Goal: Find specific page/section: Find specific page/section

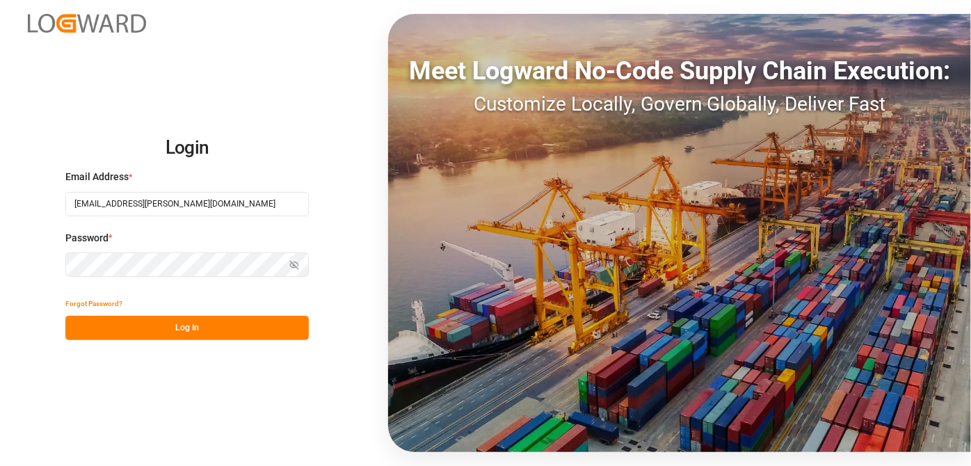
type input "[EMAIL_ADDRESS][PERSON_NAME][DOMAIN_NAME]"
click at [276, 310] on div "Forgot Password?" at bounding box center [187, 304] width 244 height 24
click at [263, 328] on button "Log In" at bounding box center [187, 328] width 244 height 24
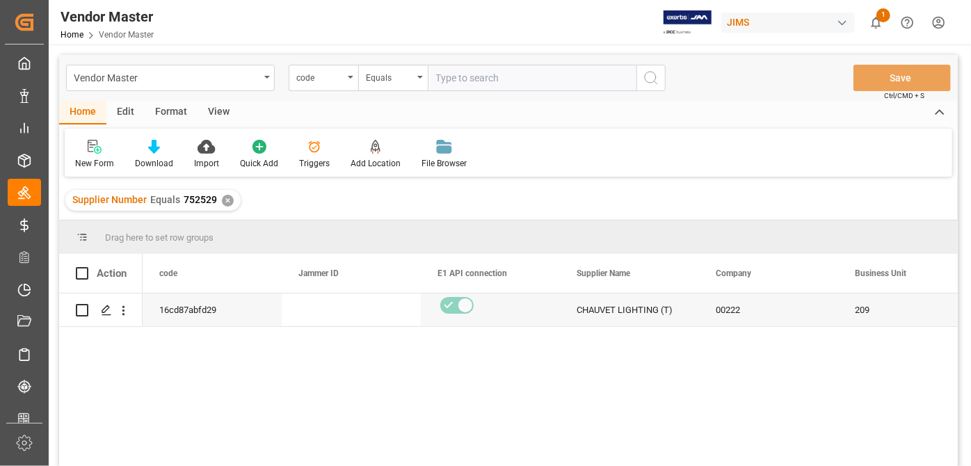
click at [660, 198] on div "Supplier Number Equals 752529 ✕" at bounding box center [508, 200] width 899 height 39
click at [539, 83] on input "text" at bounding box center [532, 78] width 209 height 26
click at [359, 79] on div "Equals" at bounding box center [393, 78] width 70 height 26
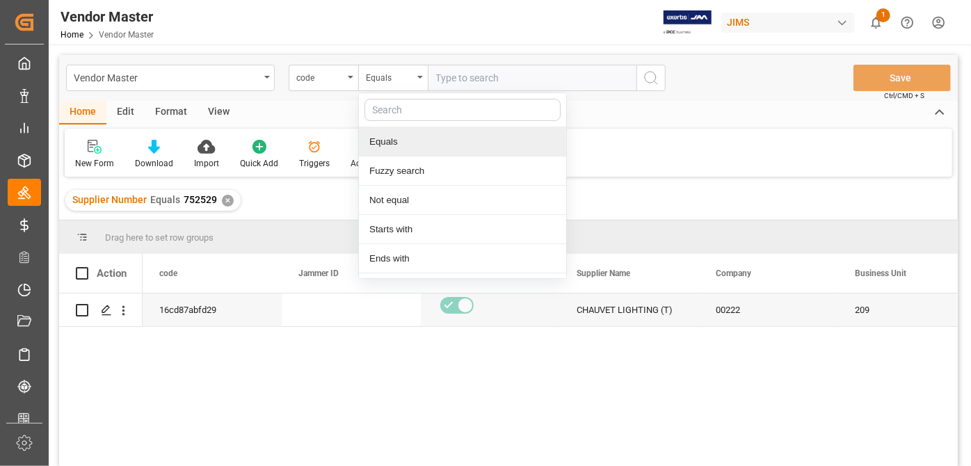
click at [432, 117] on input "text" at bounding box center [463, 110] width 196 height 22
click at [422, 100] on input "text" at bounding box center [463, 110] width 196 height 22
click at [232, 198] on div "Supplier Number Equals 752529 ✕" at bounding box center [152, 200] width 175 height 21
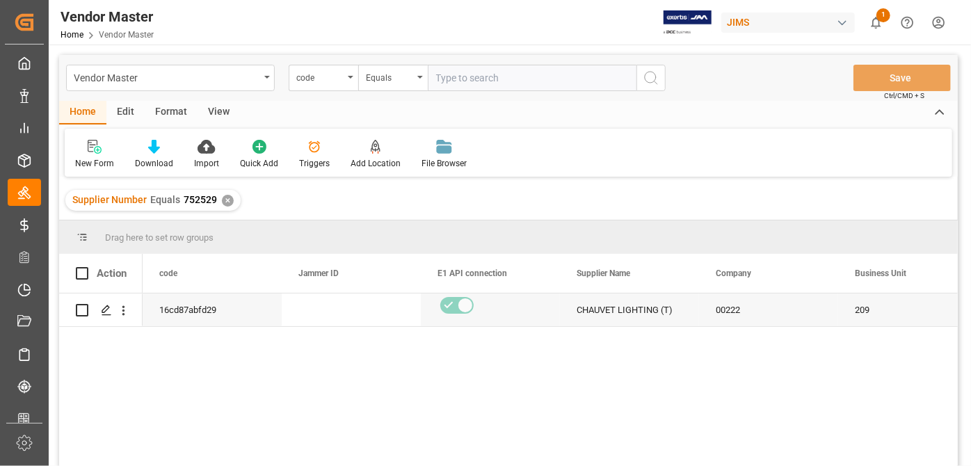
click at [227, 199] on div "✕" at bounding box center [228, 201] width 12 height 12
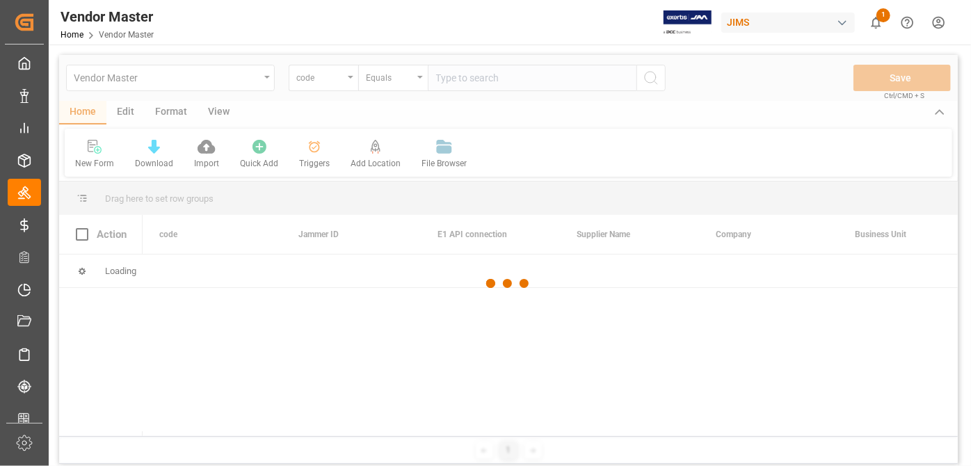
click at [330, 83] on div at bounding box center [508, 284] width 899 height 458
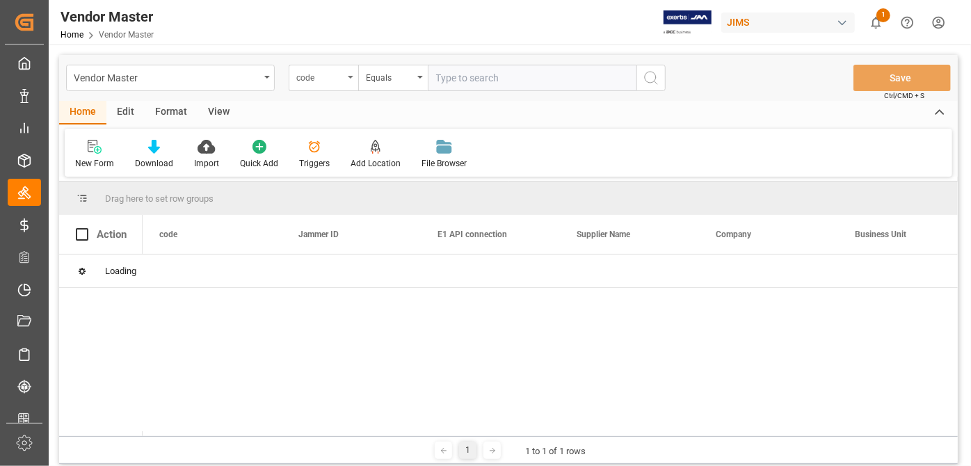
click at [334, 88] on div "code" at bounding box center [324, 78] width 70 height 26
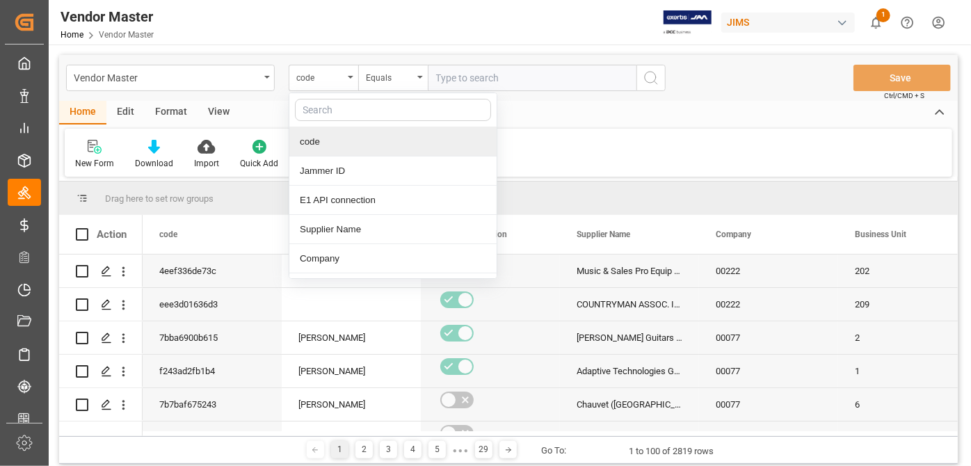
click at [337, 124] on div at bounding box center [392, 110] width 207 height 34
click at [341, 115] on input "text" at bounding box center [393, 110] width 196 height 22
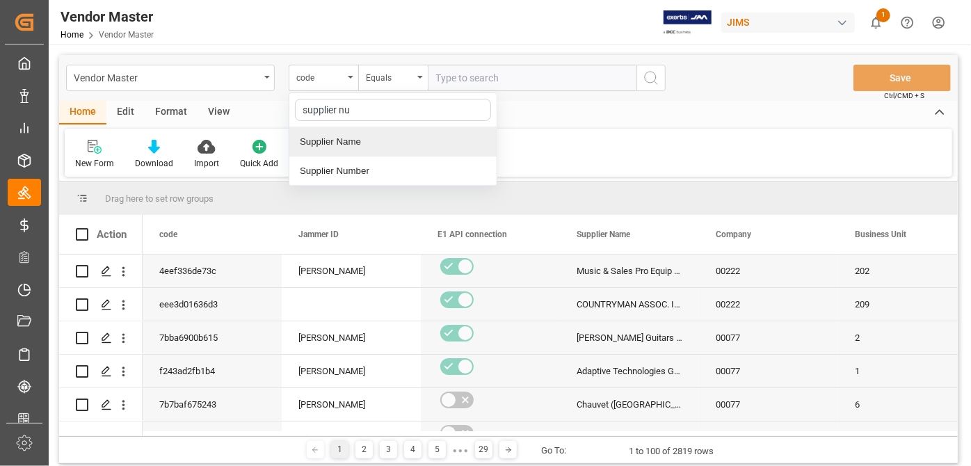
type input "supplier num"
click at [391, 134] on div "Supplier Number" at bounding box center [392, 141] width 207 height 29
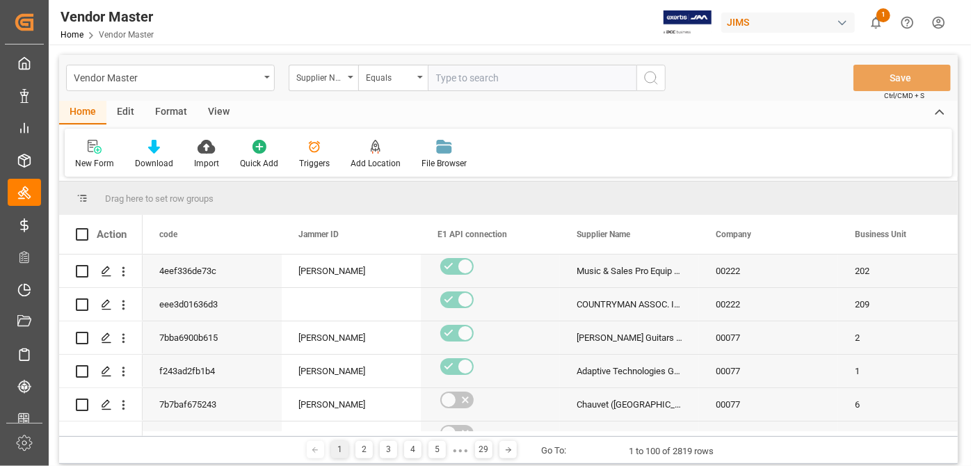
click at [480, 82] on input "text" at bounding box center [532, 78] width 209 height 26
paste input "775934"
type input "775934"
click at [655, 88] on button "search button" at bounding box center [651, 78] width 29 height 26
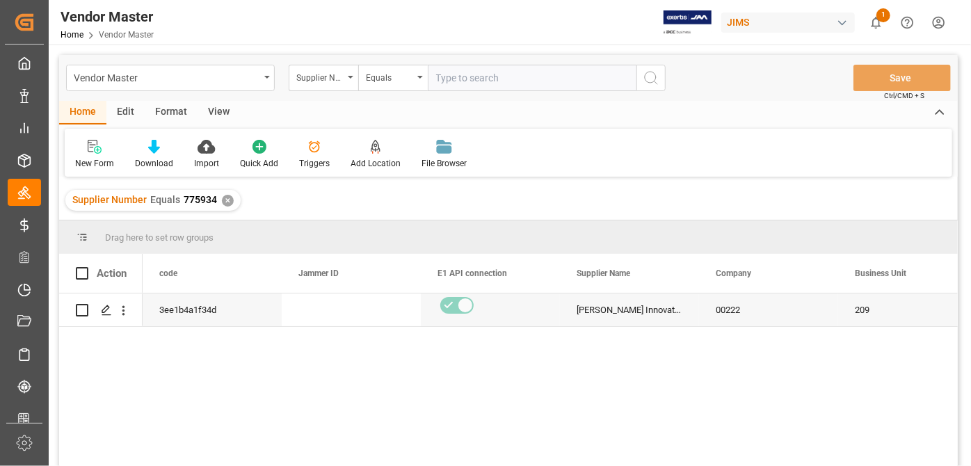
drag, startPoint x: 260, startPoint y: 446, endPoint x: 242, endPoint y: 446, distance: 17.4
click at [258, 446] on div "3ee1b4a1f34d [PERSON_NAME] Innovation DBA Sonance 00222 209 N" at bounding box center [551, 385] width 816 height 182
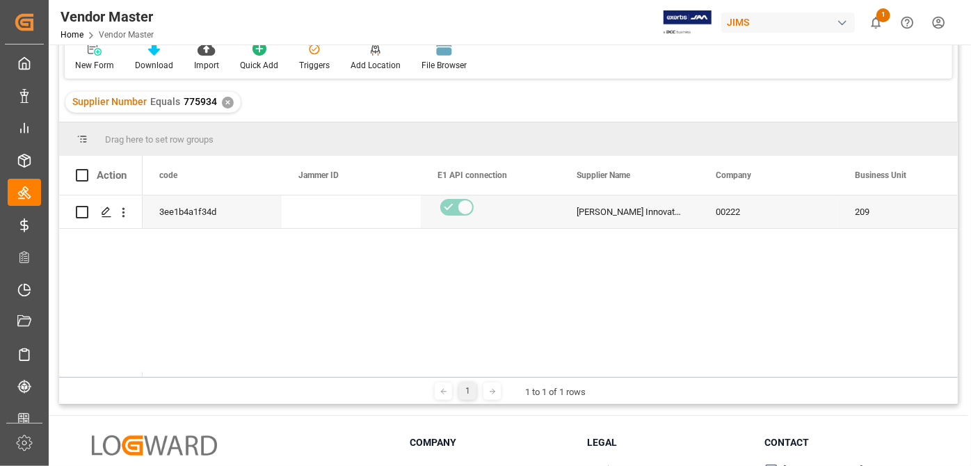
scroll to position [189, 0]
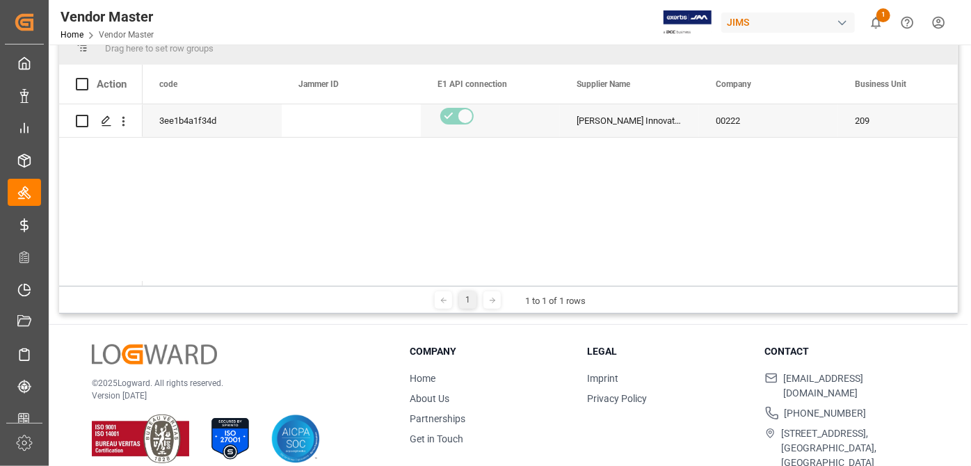
drag, startPoint x: 207, startPoint y: 280, endPoint x: 369, endPoint y: 280, distance: 162.8
drag, startPoint x: 345, startPoint y: 271, endPoint x: 338, endPoint y: 271, distance: 7.0
click at [343, 271] on div "3ee1b4a1f34d [PERSON_NAME] Innovation DBA Sonance 00222 209 N" at bounding box center [551, 195] width 816 height 182
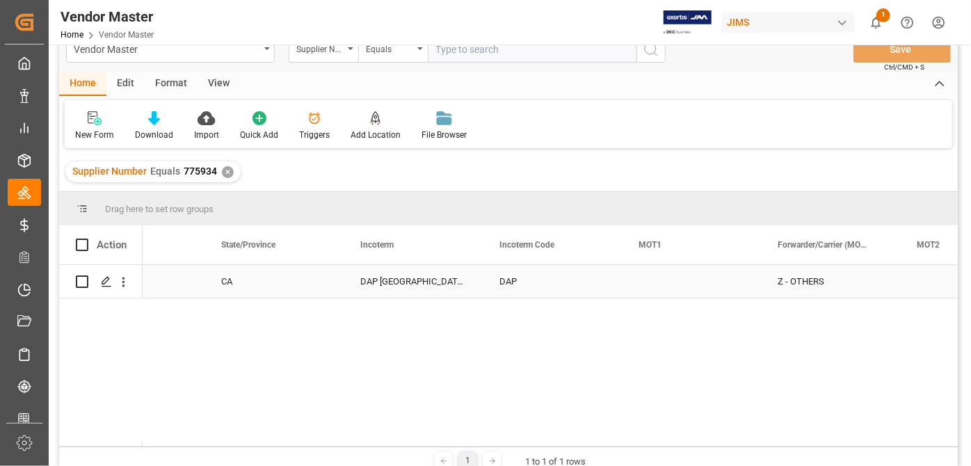
scroll to position [0, 0]
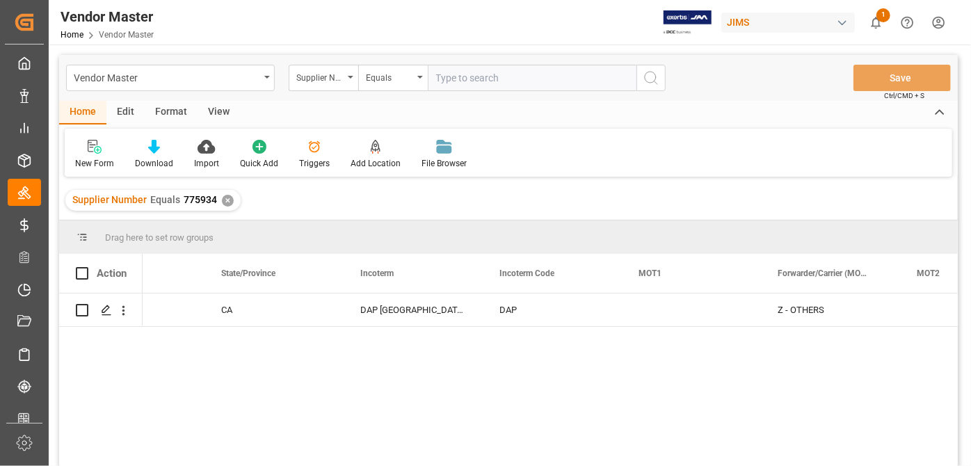
click at [473, 81] on input "text" at bounding box center [532, 78] width 209 height 26
paste input "453644"
type input "453644"
click at [222, 198] on div "✕" at bounding box center [228, 201] width 12 height 12
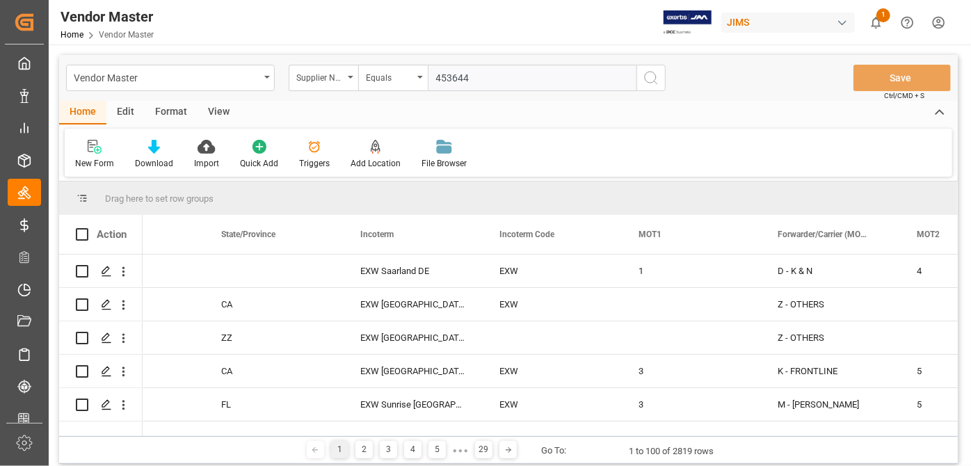
click at [655, 79] on icon "search button" at bounding box center [651, 78] width 17 height 17
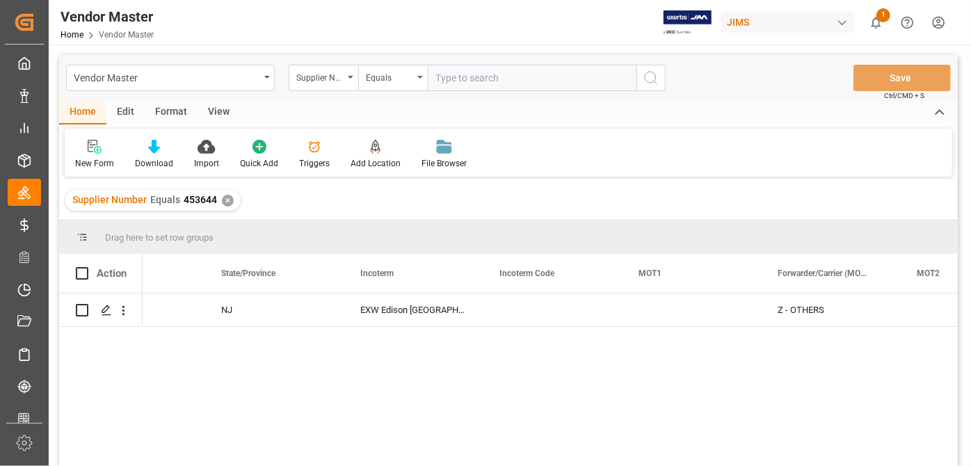
click at [529, 77] on input "text" at bounding box center [532, 78] width 209 height 26
paste input "752451"
type input "752451"
click at [226, 203] on div "✕" at bounding box center [228, 201] width 12 height 12
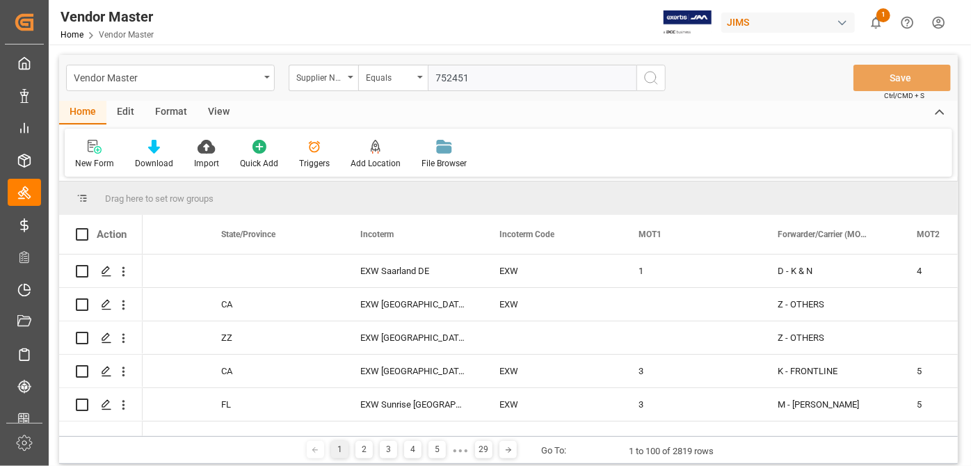
click at [659, 82] on button "search button" at bounding box center [651, 78] width 29 height 26
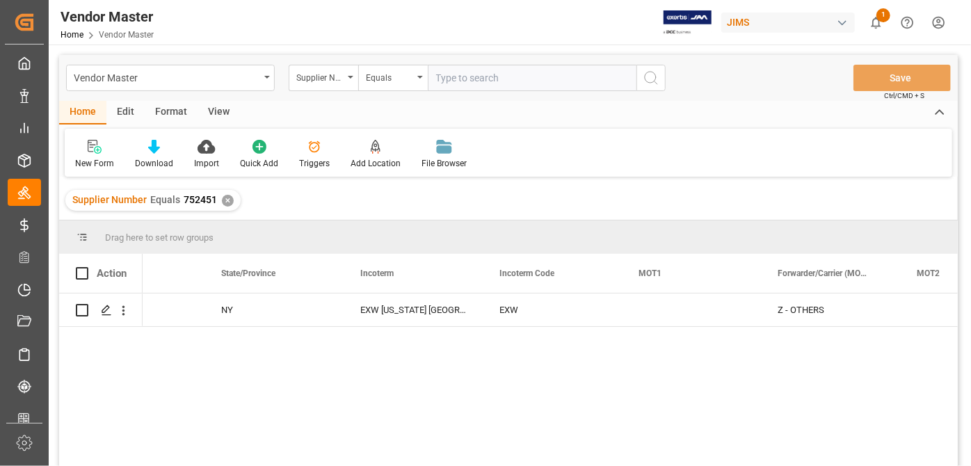
click at [491, 71] on input "text" at bounding box center [532, 78] width 209 height 26
paste input "542872"
type input "542872"
click at [224, 202] on div "✕" at bounding box center [228, 201] width 12 height 12
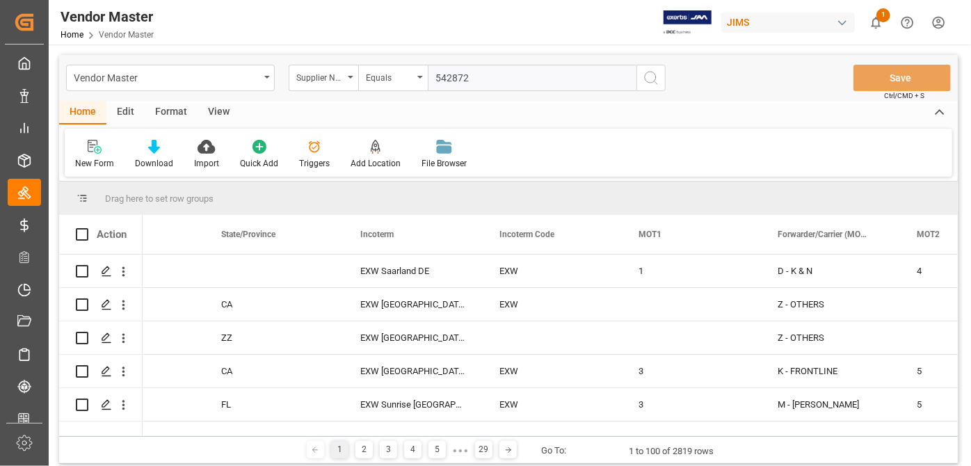
click at [660, 78] on button "search button" at bounding box center [651, 78] width 29 height 26
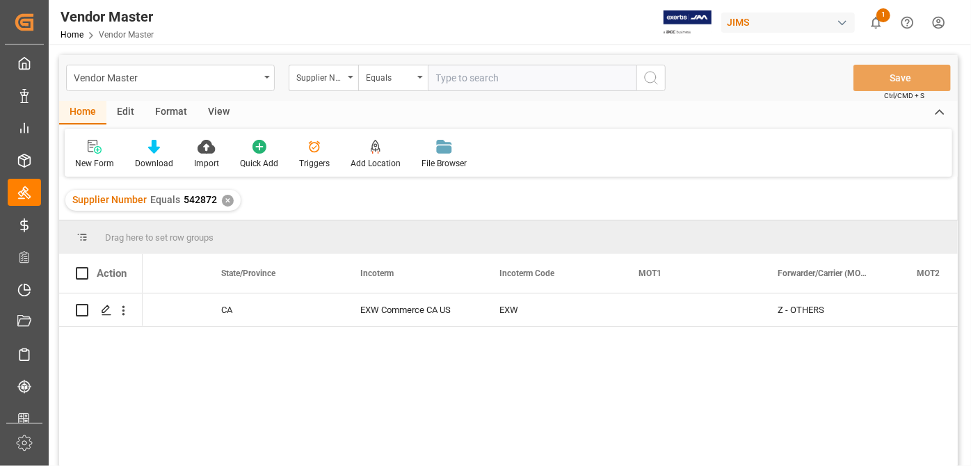
click at [222, 205] on div "✕" at bounding box center [228, 201] width 12 height 12
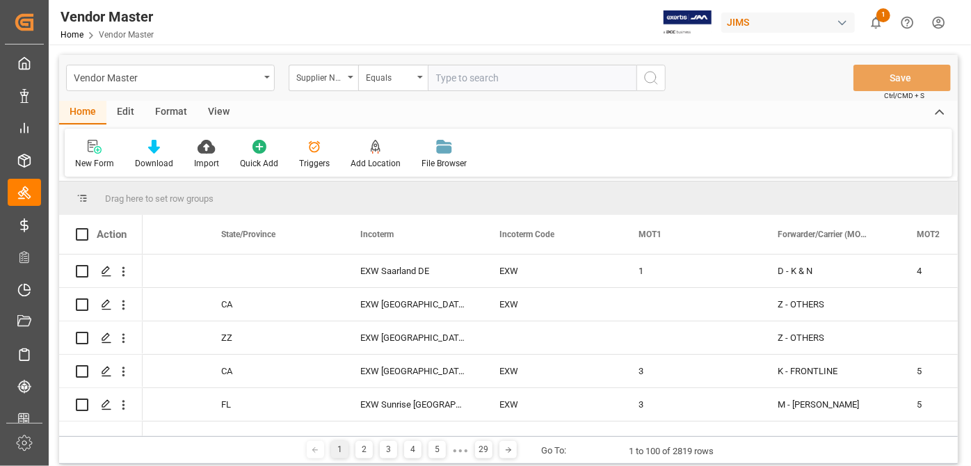
click at [491, 75] on input "text" at bounding box center [532, 78] width 209 height 26
paste input "752746"
type input "752746"
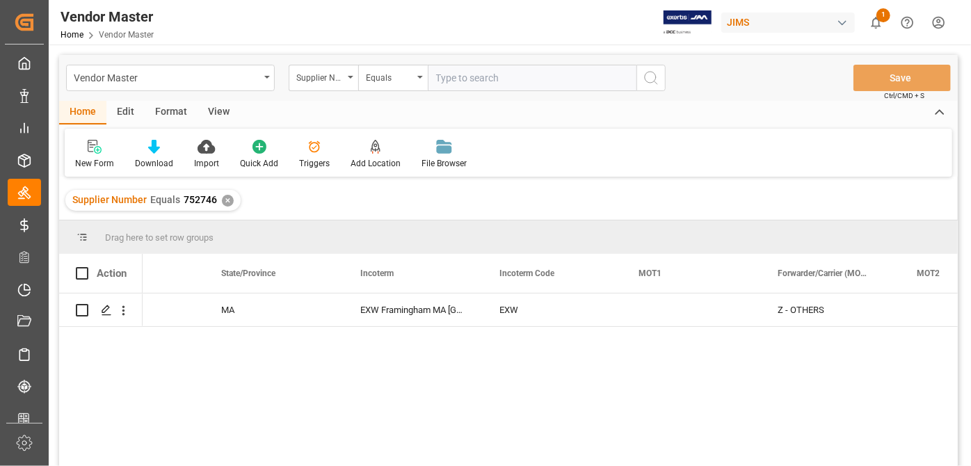
click at [486, 78] on input "text" at bounding box center [532, 78] width 209 height 26
paste input "404677"
type input "404677"
click at [228, 203] on div "✕" at bounding box center [228, 201] width 12 height 12
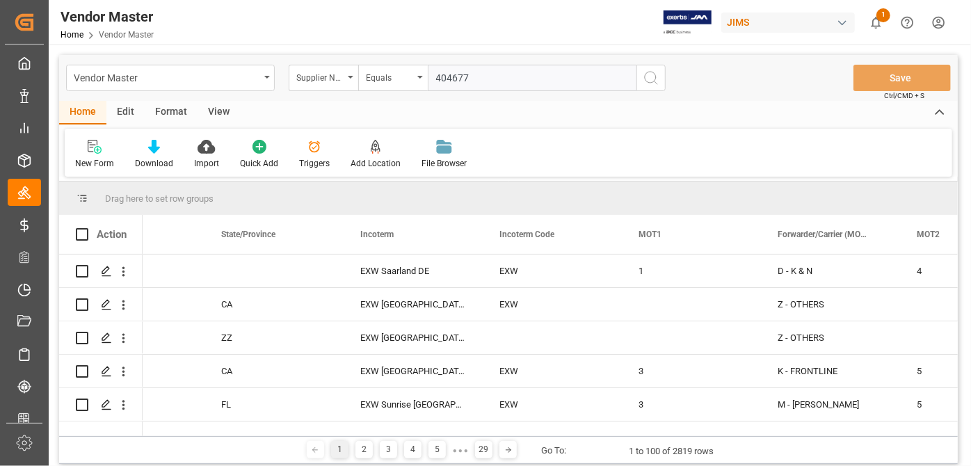
click at [644, 90] on button "search button" at bounding box center [651, 78] width 29 height 26
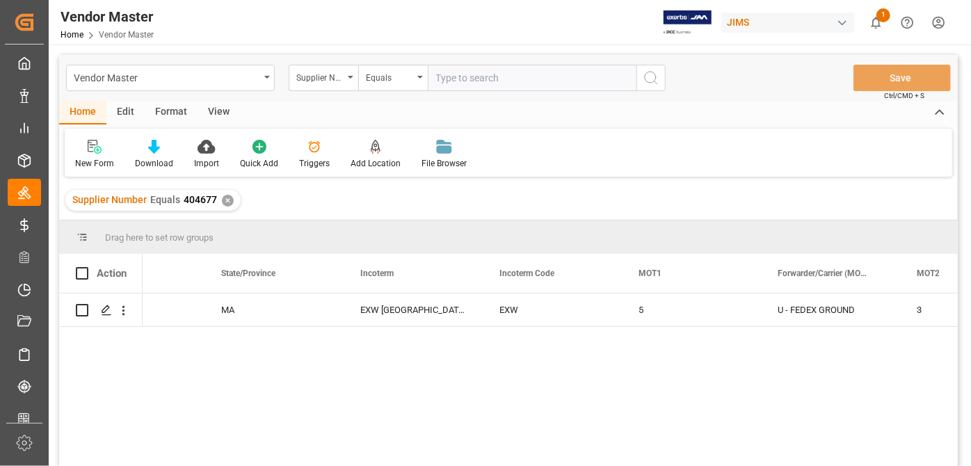
click at [543, 83] on input "text" at bounding box center [532, 78] width 209 height 26
paste input "752630"
type input "752630"
click at [226, 202] on div "✕" at bounding box center [228, 201] width 12 height 12
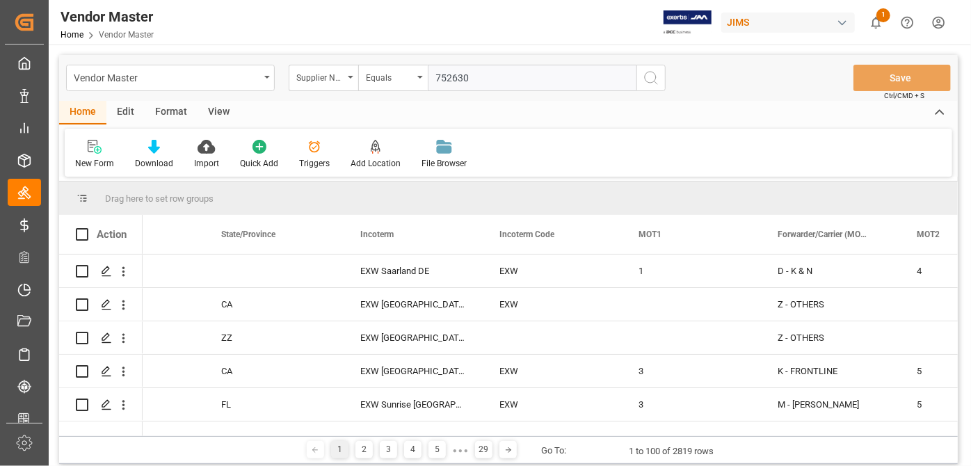
click at [653, 86] on icon "search button" at bounding box center [651, 78] width 17 height 17
